Goal: Task Accomplishment & Management: Use online tool/utility

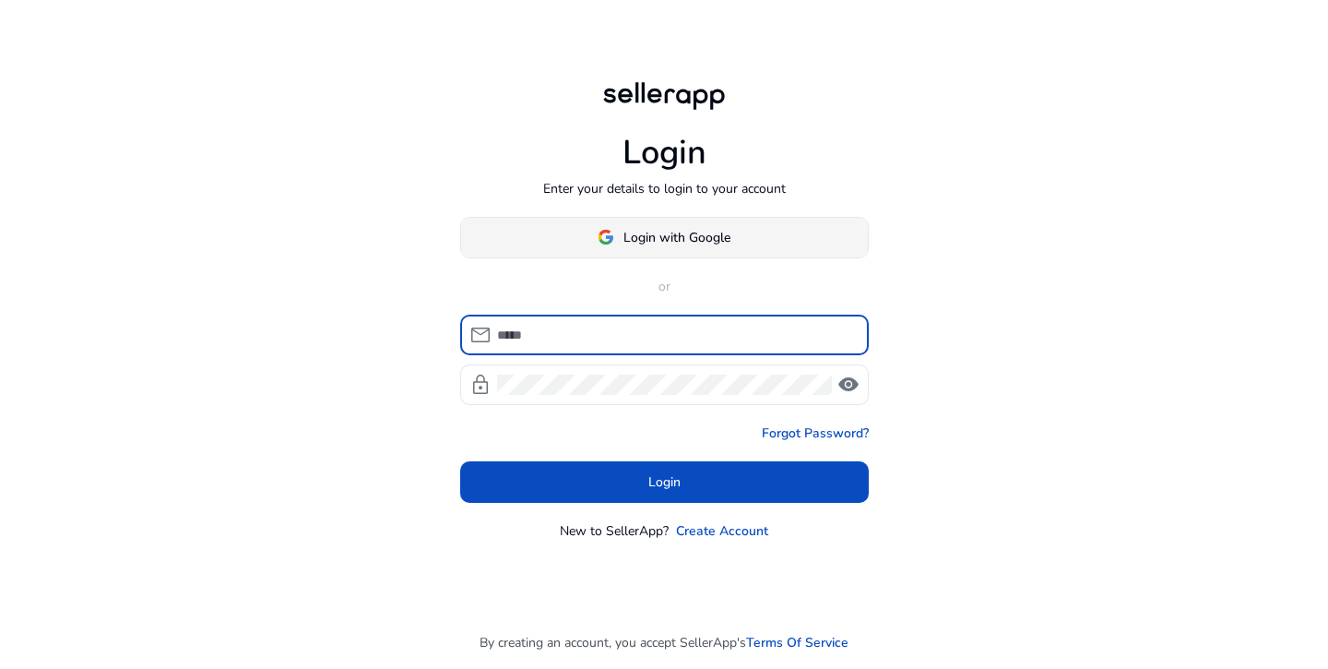
click at [716, 243] on span "Login with Google" at bounding box center [677, 237] width 107 height 19
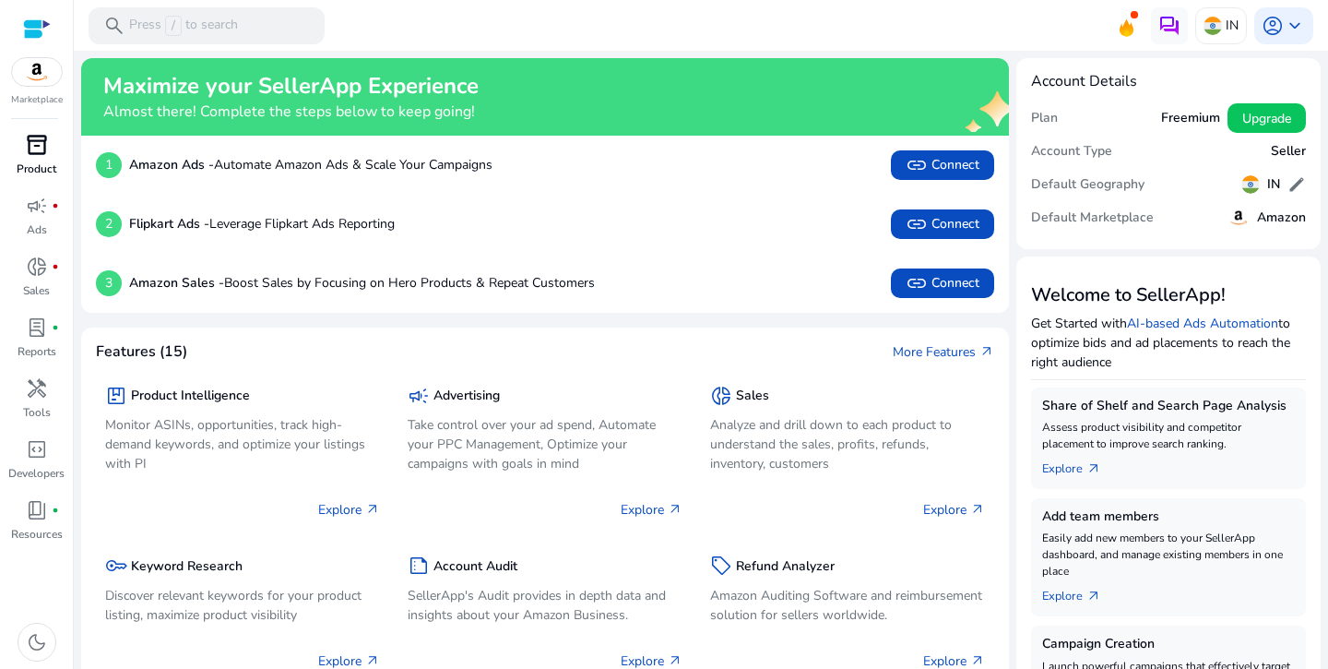
click at [30, 171] on p "Product" at bounding box center [37, 169] width 40 height 17
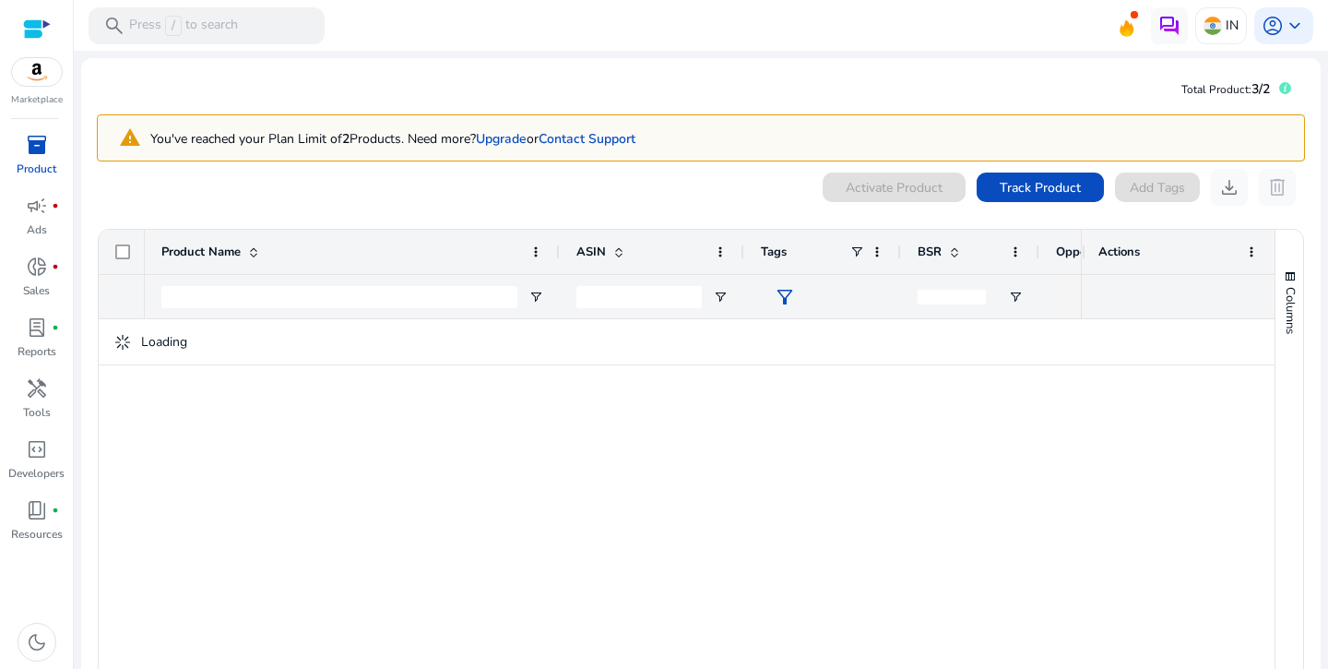
click at [543, 497] on div at bounding box center [613, 504] width 936 height 370
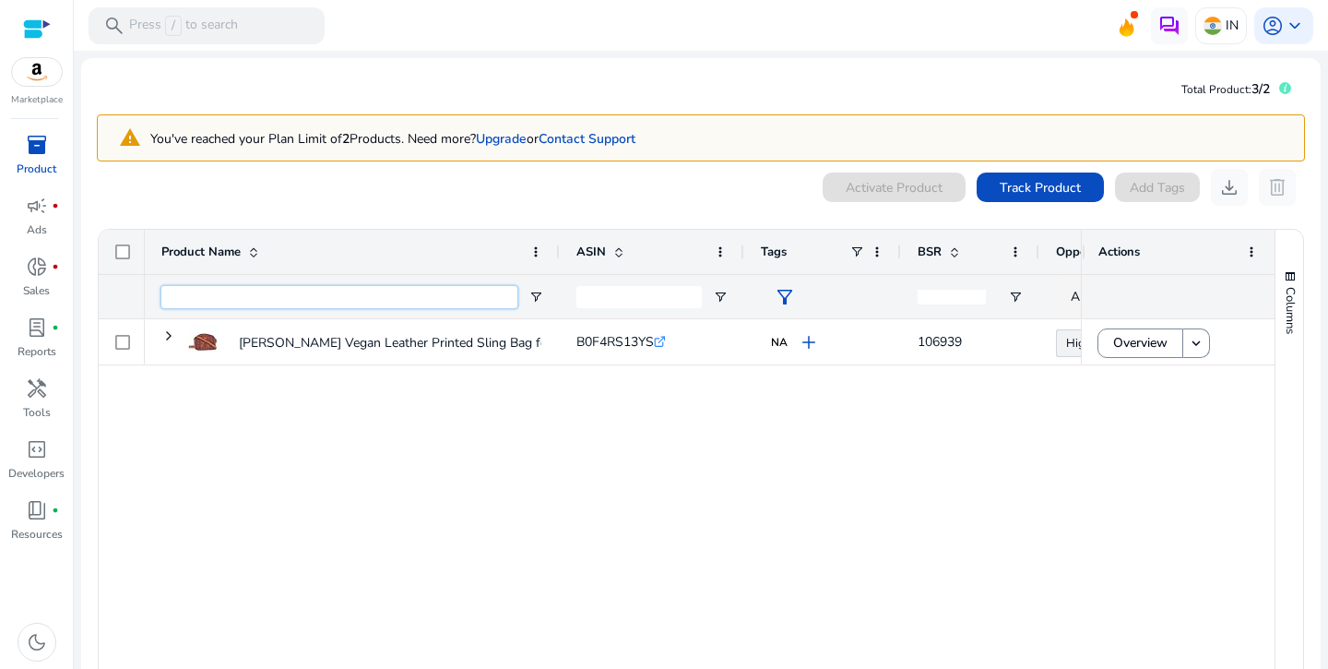
click at [243, 300] on input "Product Name Filter Input" at bounding box center [339, 297] width 356 height 22
click at [584, 294] on input "ASIN Filter Input" at bounding box center [639, 297] width 125 height 22
click at [1262, 34] on span "account_circle" at bounding box center [1273, 26] width 22 height 22
